Goal: Task Accomplishment & Management: Manage account settings

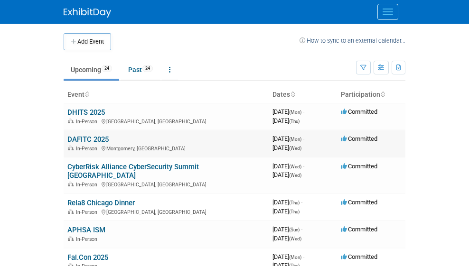
click at [64, 143] on td "DAFITC 2025 In-Person [GEOGRAPHIC_DATA], AL" at bounding box center [166, 143] width 205 height 27
click at [64, 143] on td "DAFITC 2025 In-Person Montgomery, AL" at bounding box center [166, 143] width 205 height 27
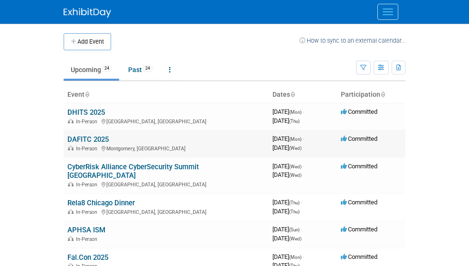
drag, startPoint x: 40, startPoint y: 143, endPoint x: 31, endPoint y: 137, distance: 10.5
drag, startPoint x: 31, startPoint y: 137, endPoint x: 253, endPoint y: 152, distance: 221.7
click at [67, 139] on link "DAFITC 2025" at bounding box center [87, 139] width 41 height 9
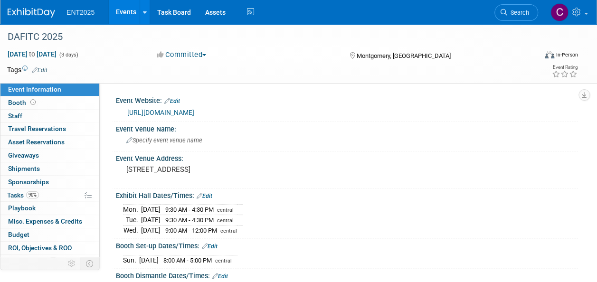
click at [74, 10] on span "ENT2025" at bounding box center [80, 13] width 28 height 8
click at [84, 11] on span "ENT2025" at bounding box center [80, 13] width 28 height 8
drag, startPoint x: 84, startPoint y: 11, endPoint x: 112, endPoint y: 3, distance: 29.3
click at [111, 3] on link "Events" at bounding box center [126, 12] width 35 height 24
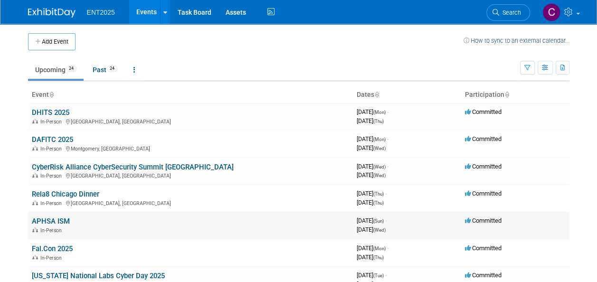
click at [62, 223] on link "APHSA ISM" at bounding box center [51, 221] width 38 height 9
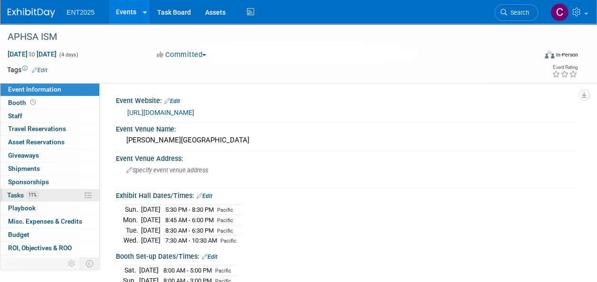
click at [17, 194] on span "Tasks 11%" at bounding box center [23, 195] width 32 height 8
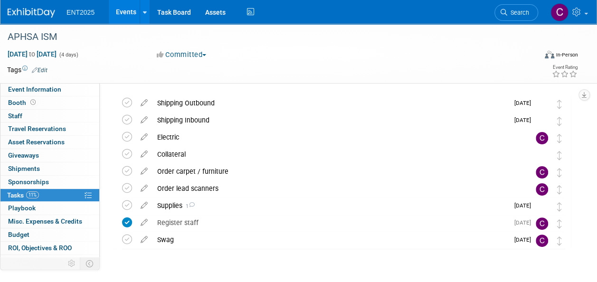
scroll to position [53, 0]
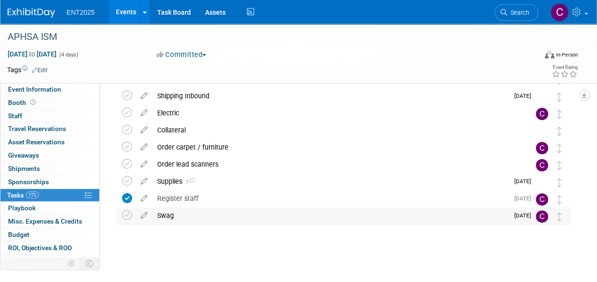
click at [168, 214] on div "Swag" at bounding box center [330, 215] width 356 height 16
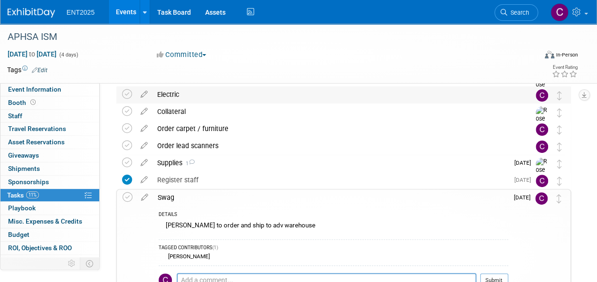
scroll to position [0, 0]
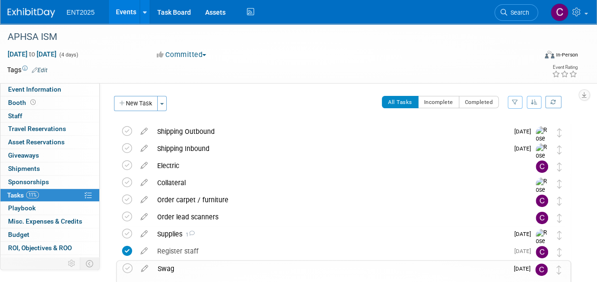
click at [160, 267] on div "Swag" at bounding box center [330, 269] width 355 height 16
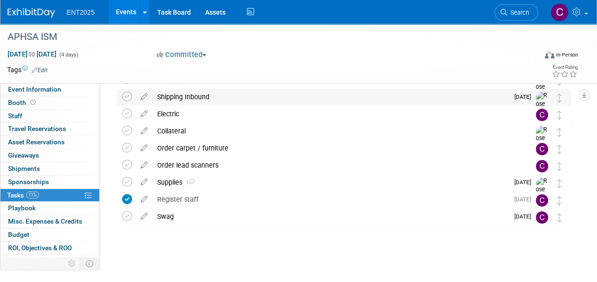
scroll to position [53, 0]
click at [143, 215] on icon at bounding box center [144, 213] width 17 height 12
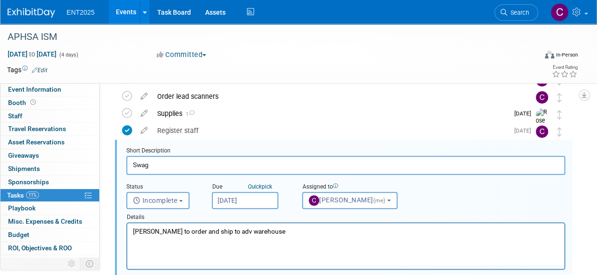
scroll to position [0, 0]
click at [182, 202] on button "Incomplete" at bounding box center [157, 200] width 63 height 17
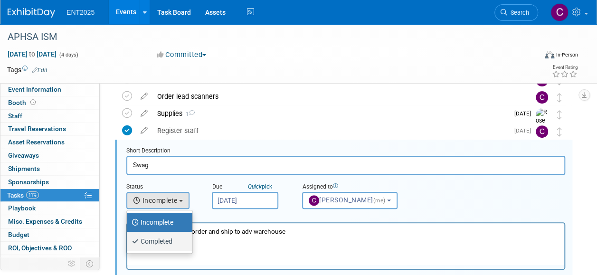
click at [164, 242] on label "Completed" at bounding box center [156, 241] width 51 height 15
click at [128, 242] on input "Completed" at bounding box center [125, 240] width 6 height 6
select select "3"
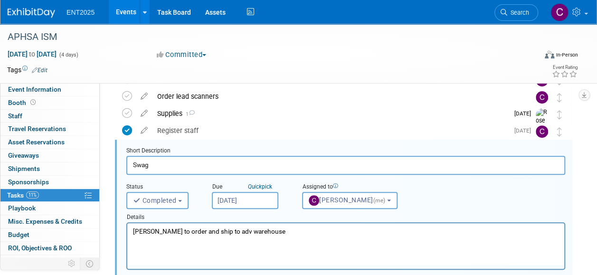
click at [157, 236] on html "Colleen to order and ship to adv warehouse" at bounding box center [345, 229] width 437 height 13
drag, startPoint x: 263, startPoint y: 232, endPoint x: 133, endPoint y: 449, distance: 253.2
click at [127, 232] on html "Colleen to order and ship to adv warehouse" at bounding box center [345, 229] width 437 height 13
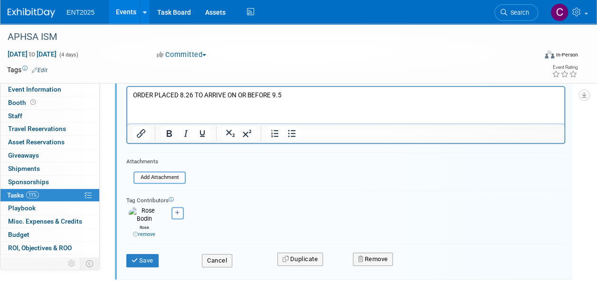
scroll to position [263, 0]
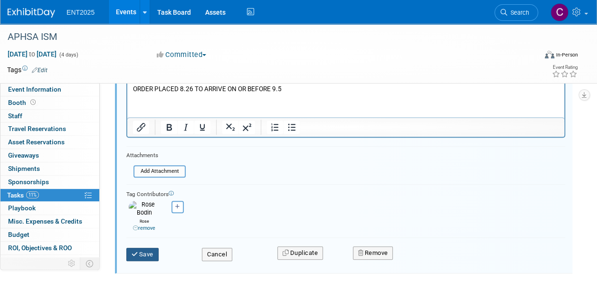
click at [143, 248] on button "Save" at bounding box center [142, 254] width 32 height 13
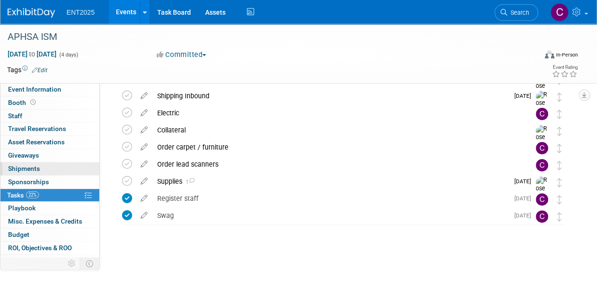
scroll to position [21, 0]
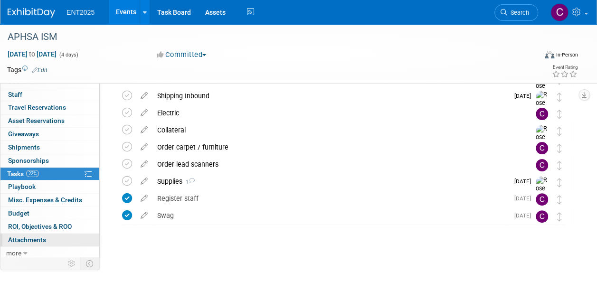
click at [11, 243] on link "0 Attachments 0" at bounding box center [49, 240] width 99 height 13
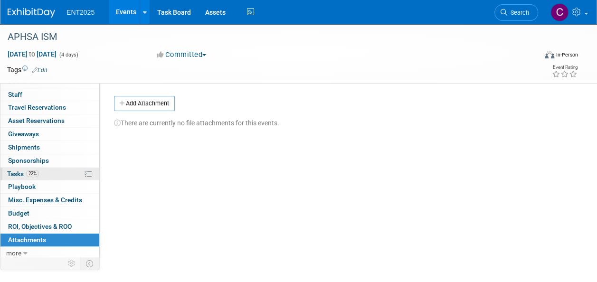
click at [13, 174] on span "Tasks 22%" at bounding box center [23, 174] width 32 height 8
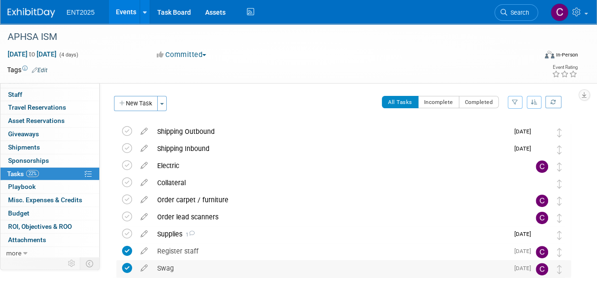
click at [194, 270] on div "Swag" at bounding box center [330, 268] width 356 height 16
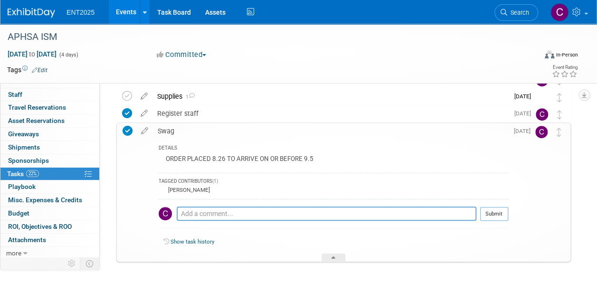
scroll to position [142, 0]
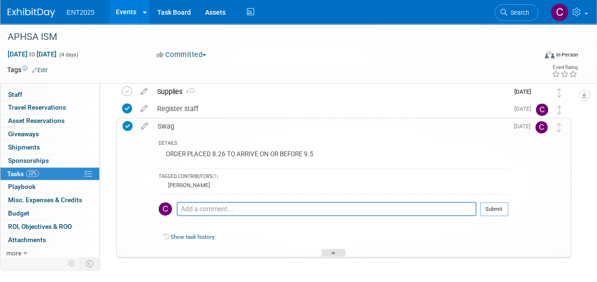
click at [334, 249] on div at bounding box center [333, 253] width 24 height 8
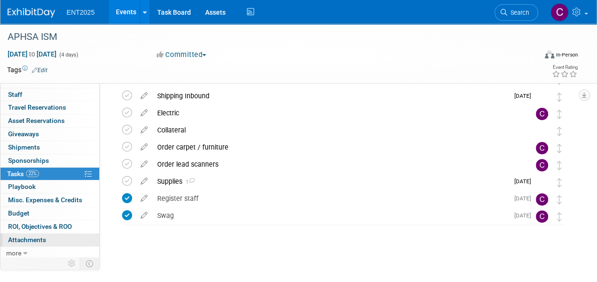
click at [35, 236] on span "Attachments 0" at bounding box center [27, 240] width 38 height 8
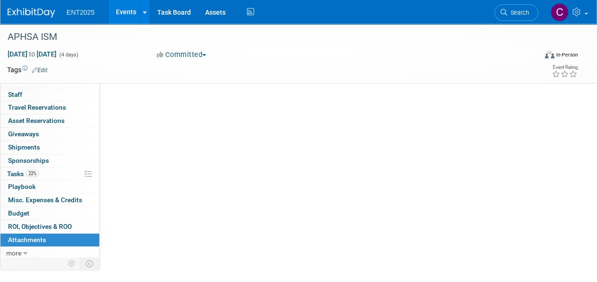
scroll to position [0, 0]
click at [122, 103] on icon "button" at bounding box center [122, 104] width 7 height 6
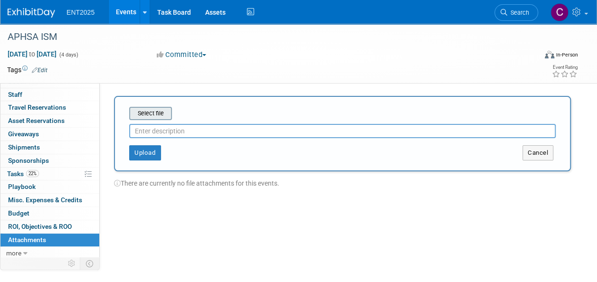
click at [142, 114] on input "file" at bounding box center [114, 113] width 113 height 11
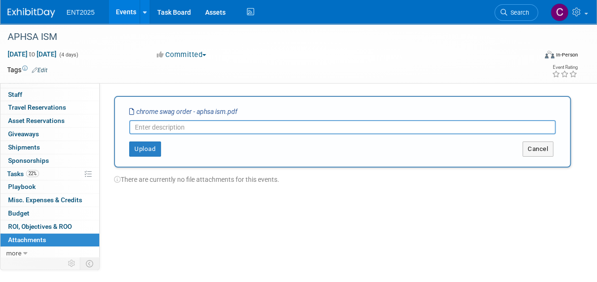
click at [161, 126] on input "text" at bounding box center [342, 127] width 426 height 14
type input "SWAG ORDER"
click at [141, 141] on button "Upload" at bounding box center [145, 148] width 32 height 15
